Goal: Task Accomplishment & Management: Manage account settings

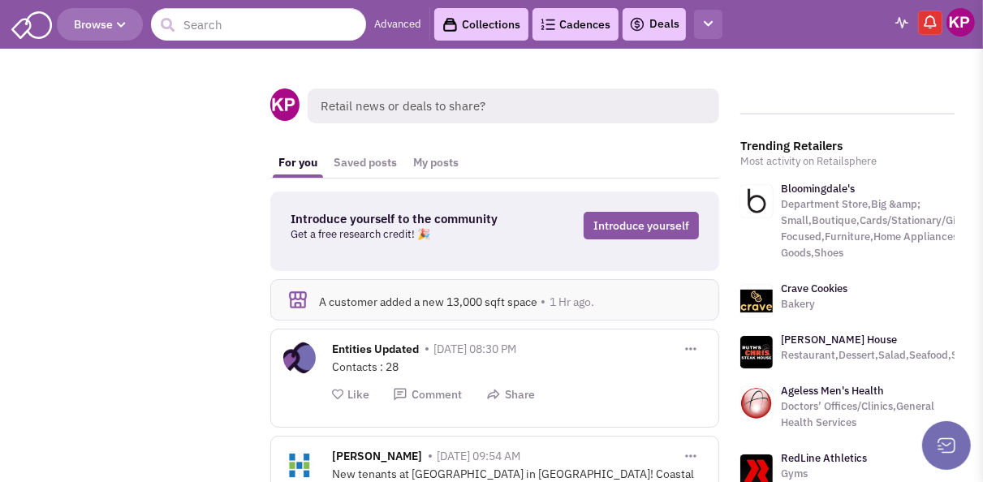
click at [711, 25] on icon "button" at bounding box center [707, 24] width 9 height 11
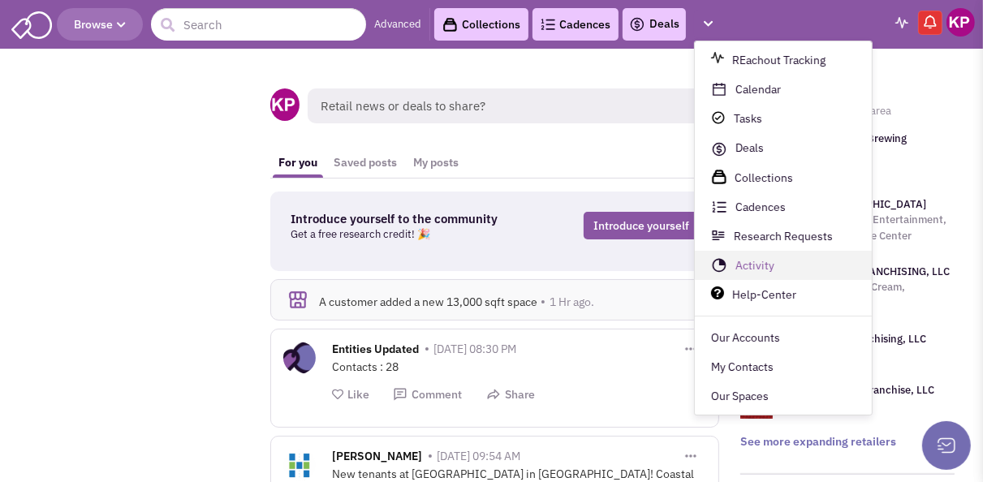
click at [745, 271] on link "Activity" at bounding box center [782, 266] width 177 height 29
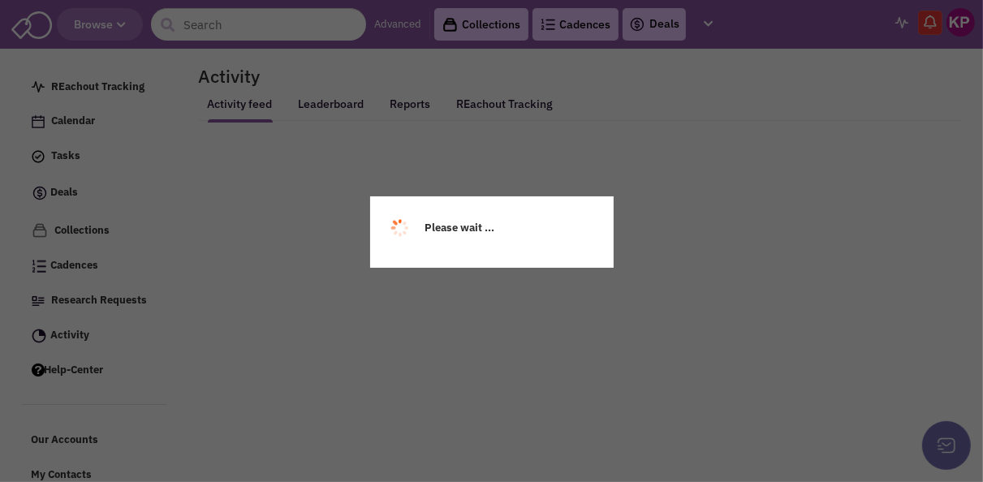
select select
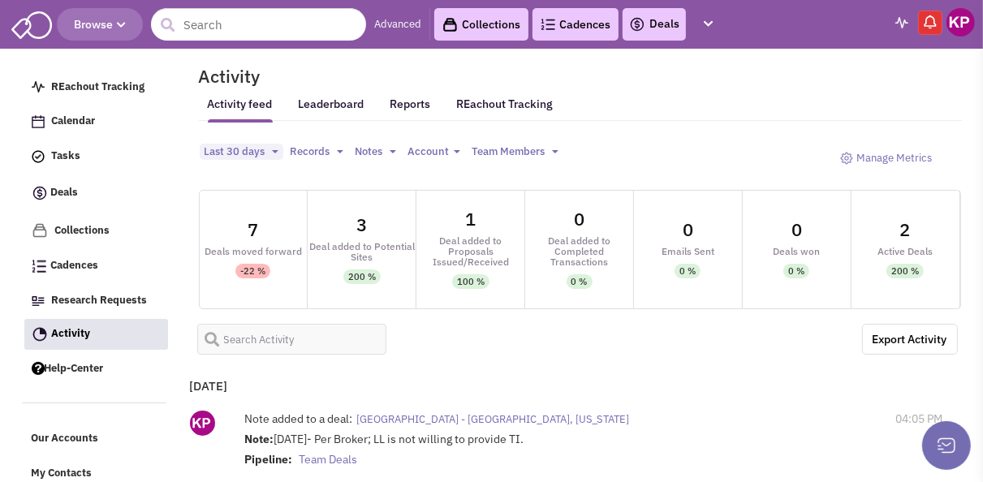
select select
click at [256, 156] on span "Last 30 days" at bounding box center [234, 151] width 61 height 14
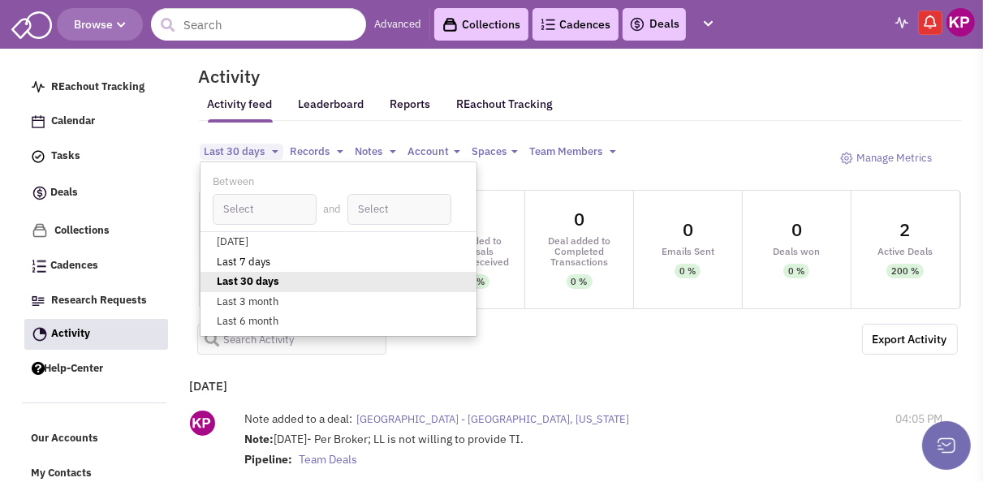
click at [247, 262] on link "Last 7 days" at bounding box center [338, 262] width 276 height 20
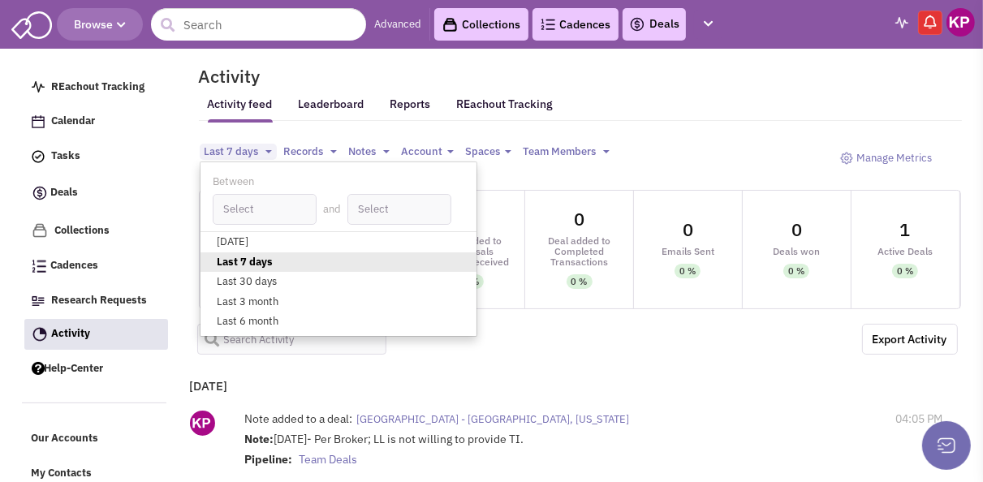
click at [957, 21] on img at bounding box center [960, 22] width 28 height 28
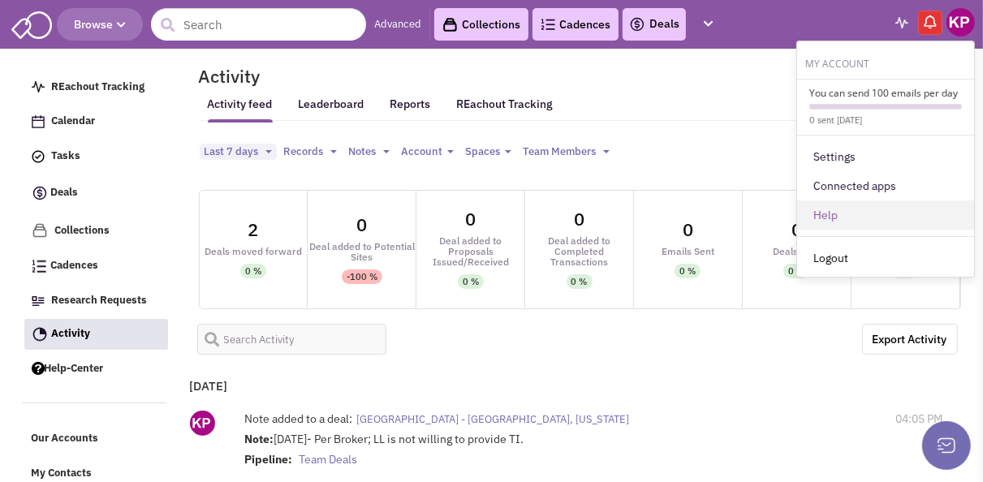
drag, startPoint x: 851, startPoint y: 255, endPoint x: 821, endPoint y: 199, distance: 63.5
click at [850, 253] on link "Logout" at bounding box center [885, 257] width 177 height 29
